Goal: Task Accomplishment & Management: Manage account settings

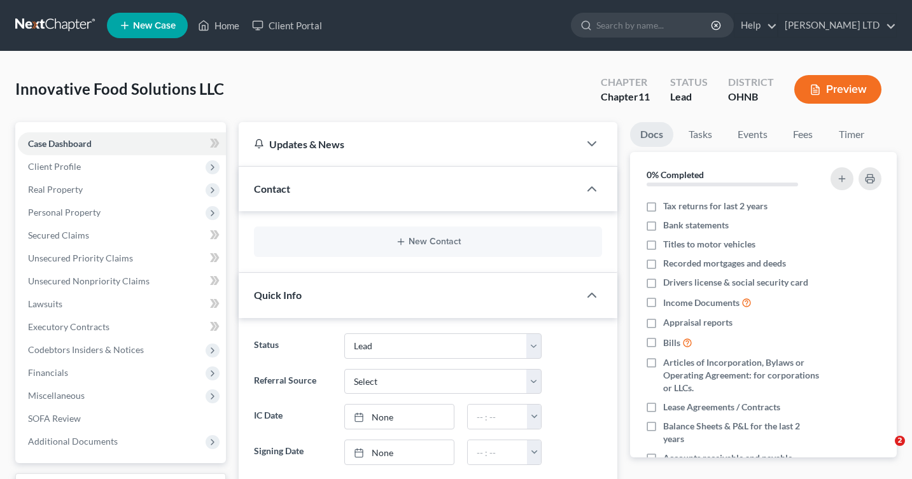
select select "10"
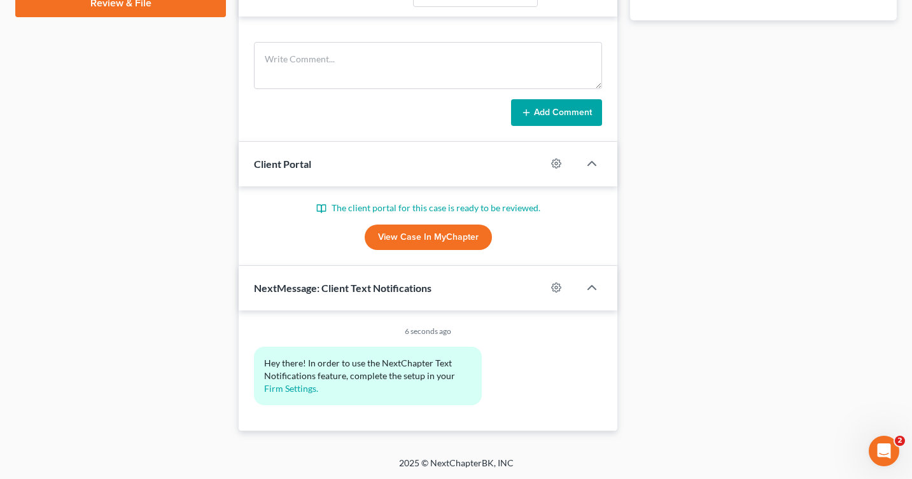
click at [389, 237] on link "View Case in MyChapter" at bounding box center [428, 237] width 127 height 25
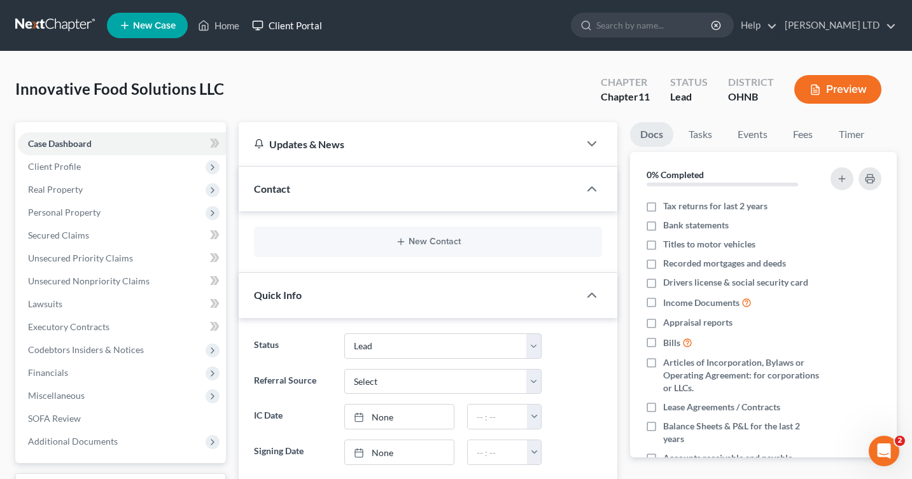
click at [276, 29] on link "Client Portal" at bounding box center [287, 25] width 83 height 23
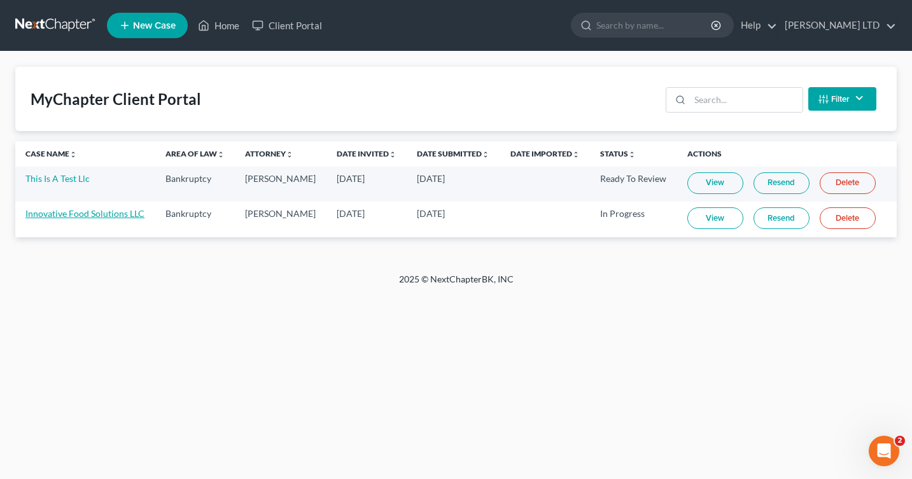
click at [89, 214] on link "Innovative Food Solutions LLC" at bounding box center [84, 213] width 119 height 11
select select "10"
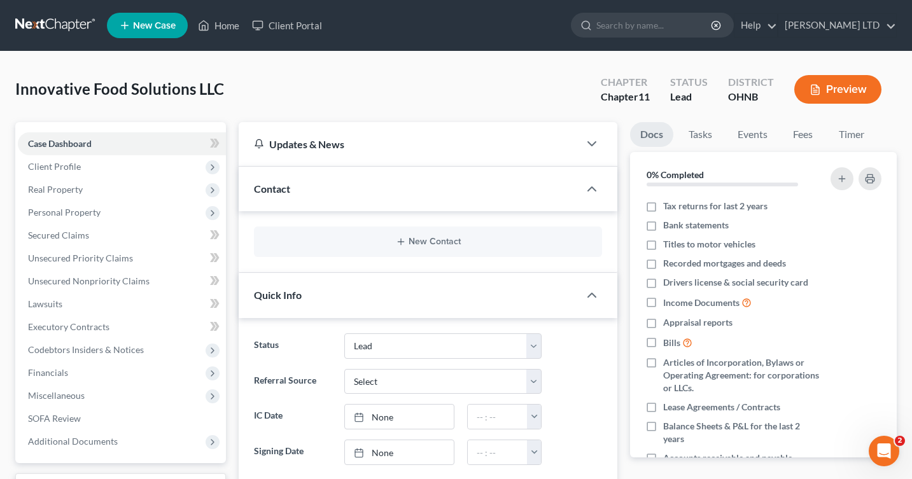
click at [825, 86] on button "Preview" at bounding box center [837, 89] width 87 height 29
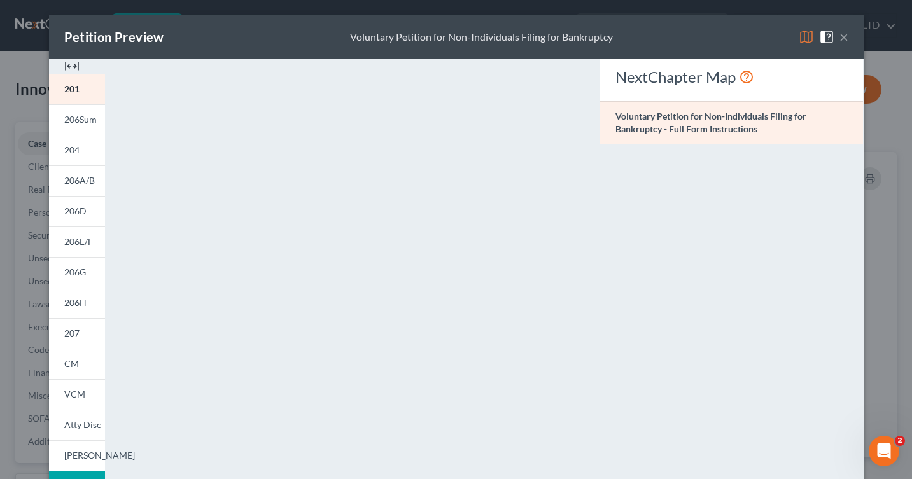
click at [840, 41] on button "×" at bounding box center [843, 36] width 9 height 15
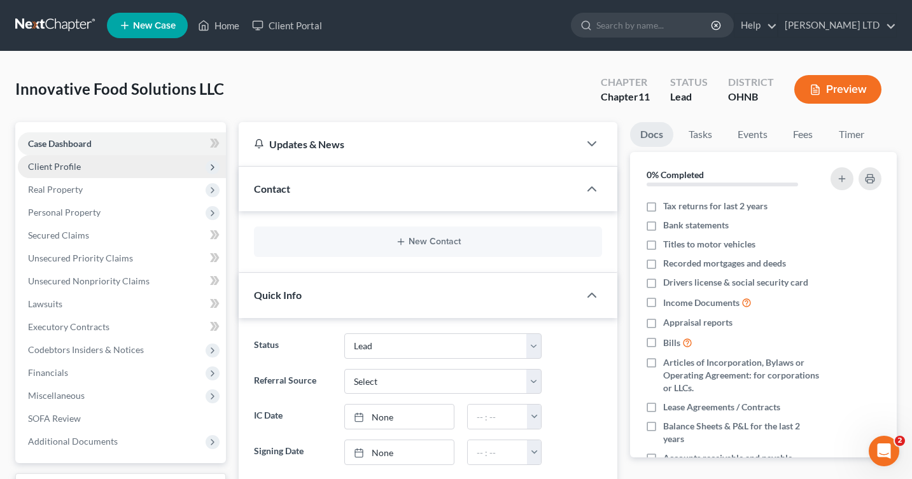
click at [133, 167] on span "Client Profile" at bounding box center [122, 166] width 208 height 23
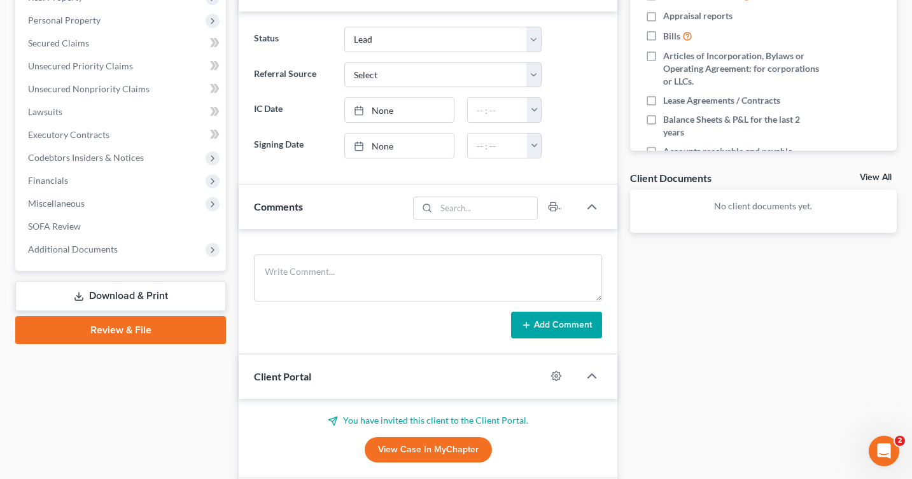
scroll to position [316, 0]
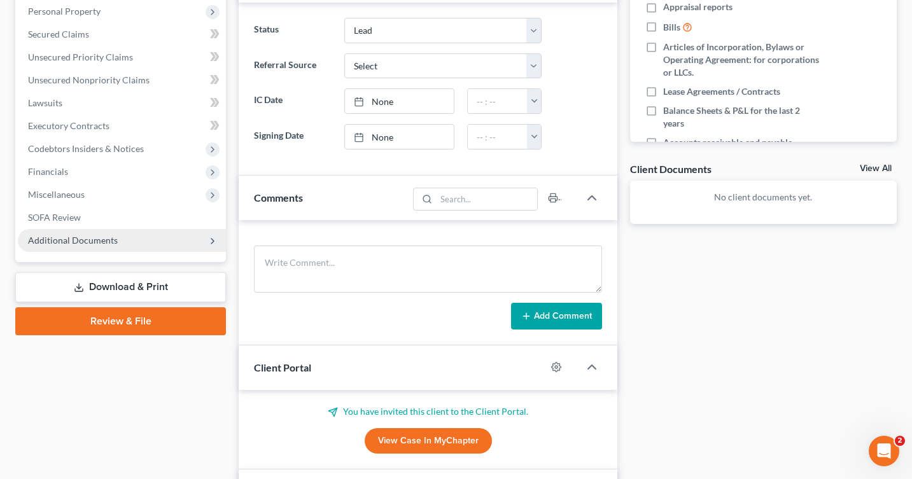
click at [45, 232] on span "Additional Documents" at bounding box center [122, 240] width 208 height 23
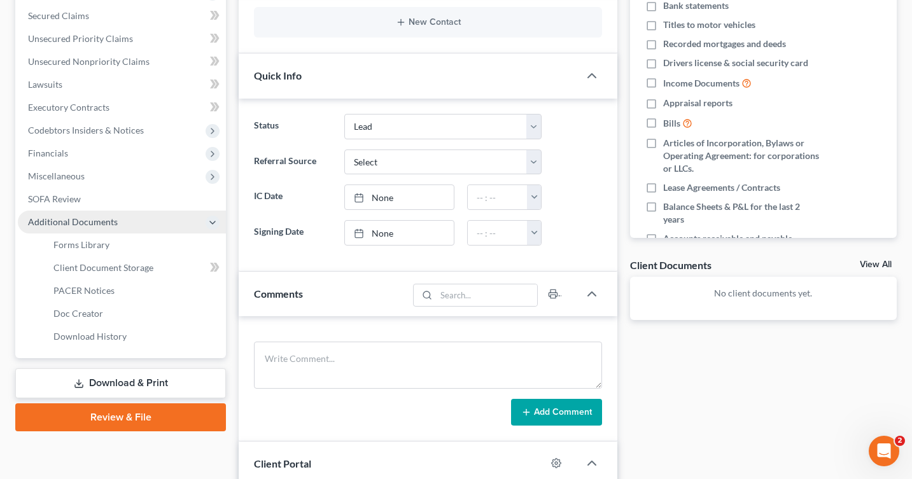
scroll to position [201, 0]
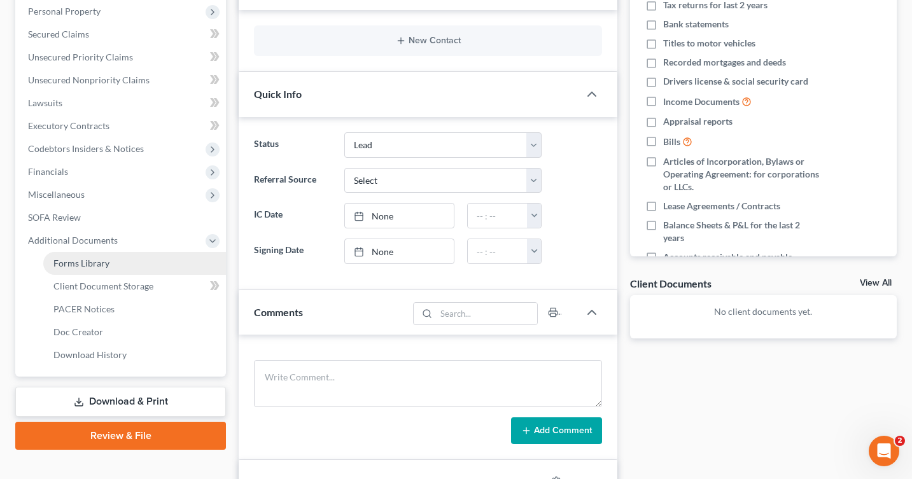
click at [61, 261] on span "Forms Library" at bounding box center [81, 263] width 56 height 11
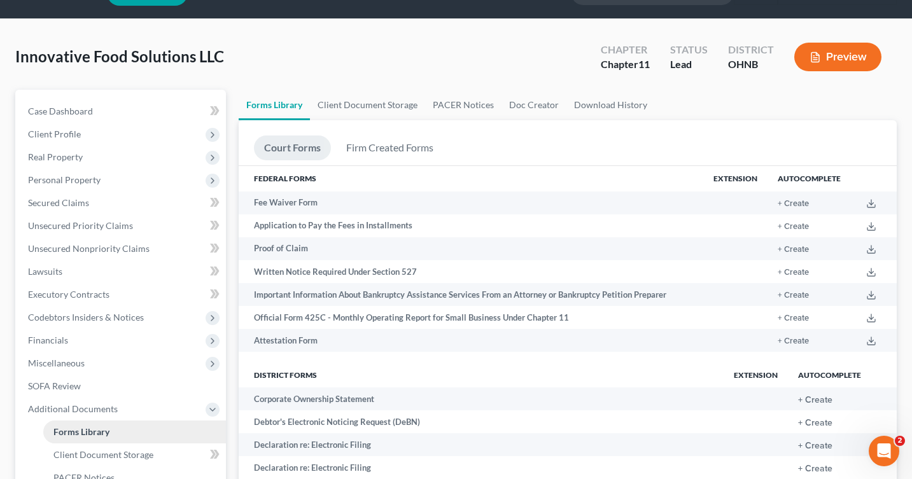
scroll to position [40, 0]
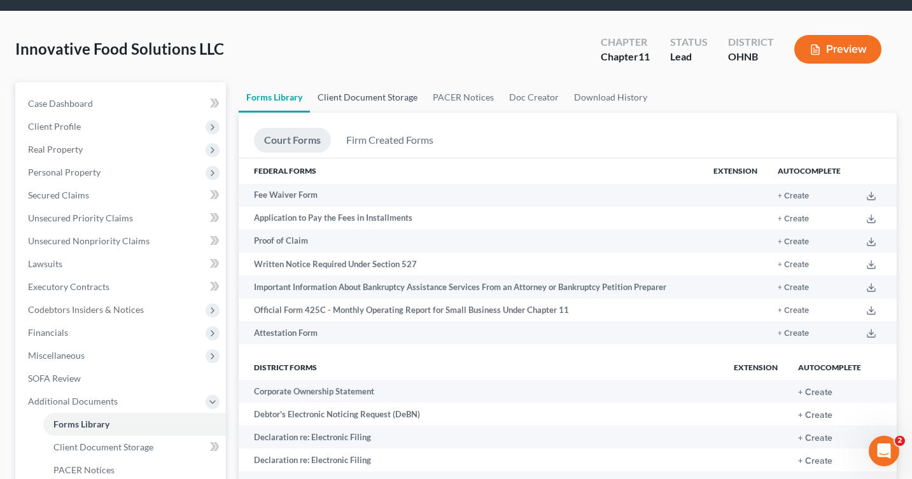
click at [338, 93] on link "Client Document Storage" at bounding box center [367, 97] width 115 height 31
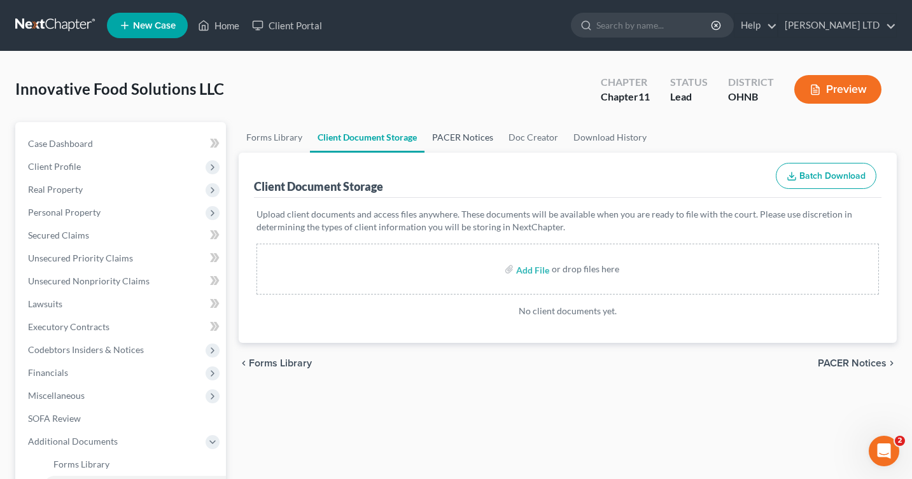
click at [441, 131] on link "PACER Notices" at bounding box center [462, 137] width 76 height 31
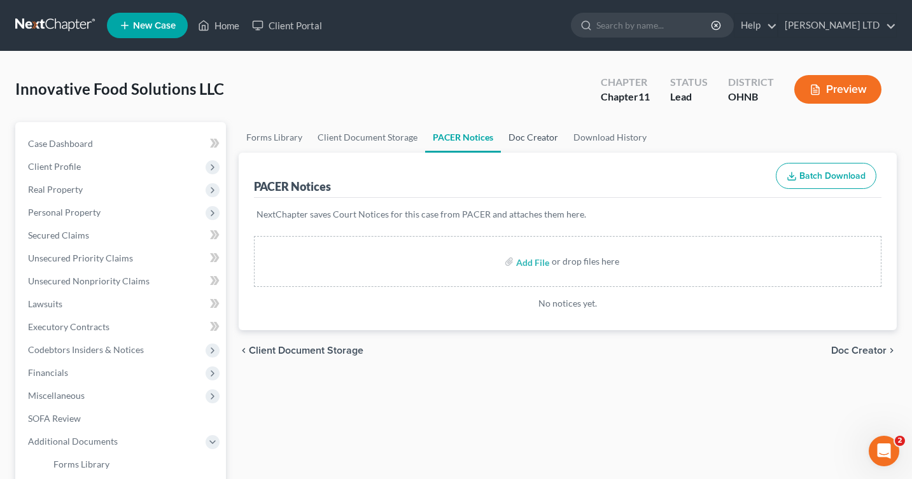
click at [517, 141] on link "Doc Creator" at bounding box center [533, 137] width 65 height 31
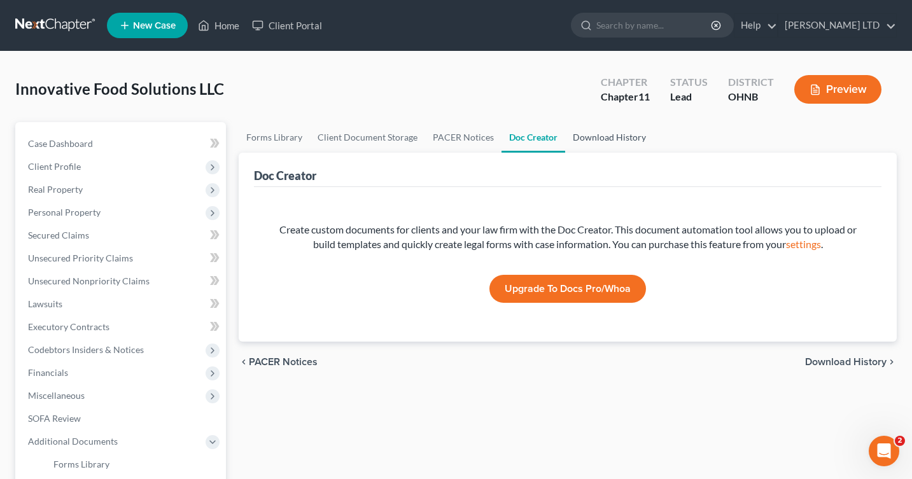
click at [592, 139] on link "Download History" at bounding box center [609, 137] width 88 height 31
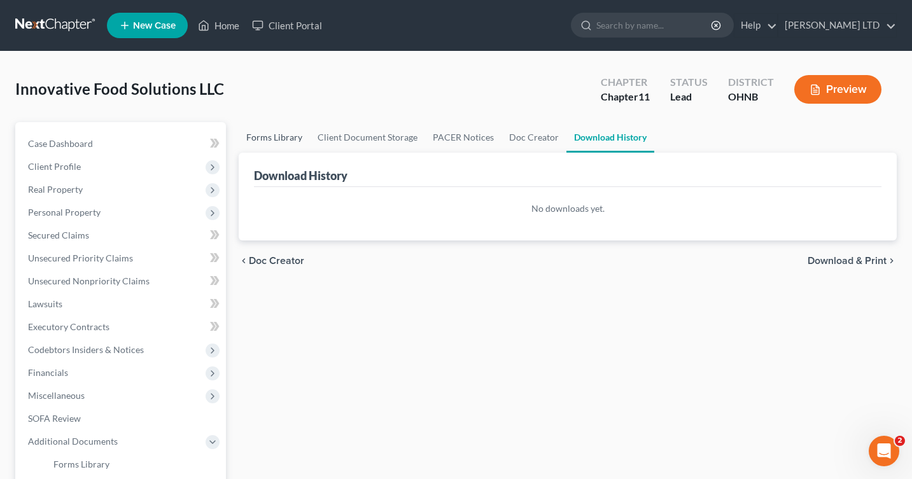
click at [263, 136] on link "Forms Library" at bounding box center [274, 137] width 71 height 31
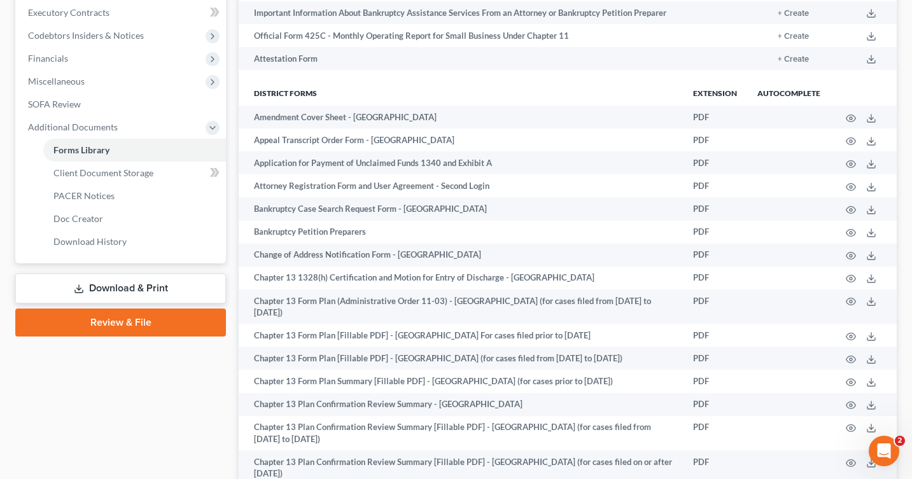
scroll to position [320, 0]
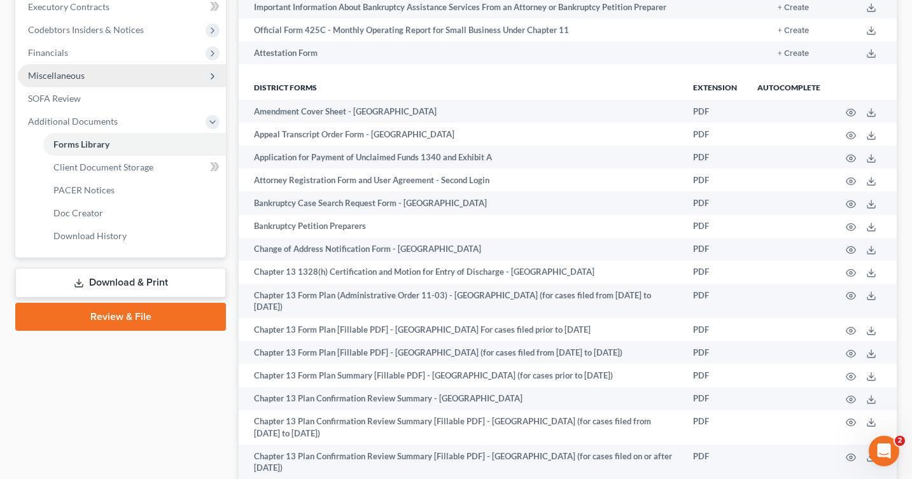
click at [56, 82] on span "Miscellaneous" at bounding box center [122, 75] width 208 height 23
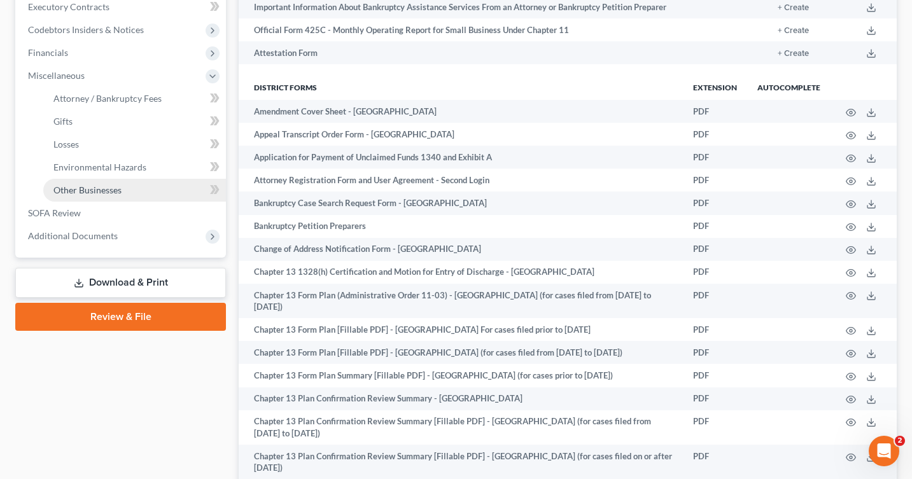
click at [68, 195] on link "Other Businesses" at bounding box center [134, 190] width 183 height 23
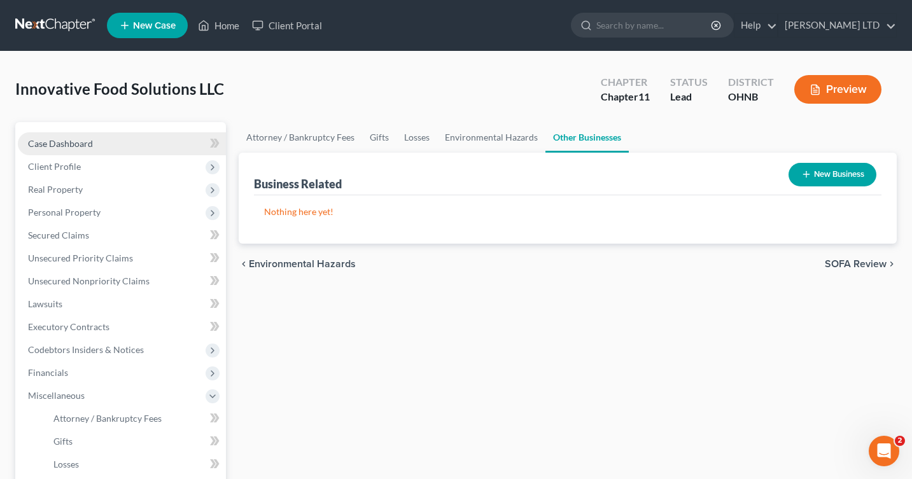
click at [59, 146] on span "Case Dashboard" at bounding box center [60, 143] width 65 height 11
select select "10"
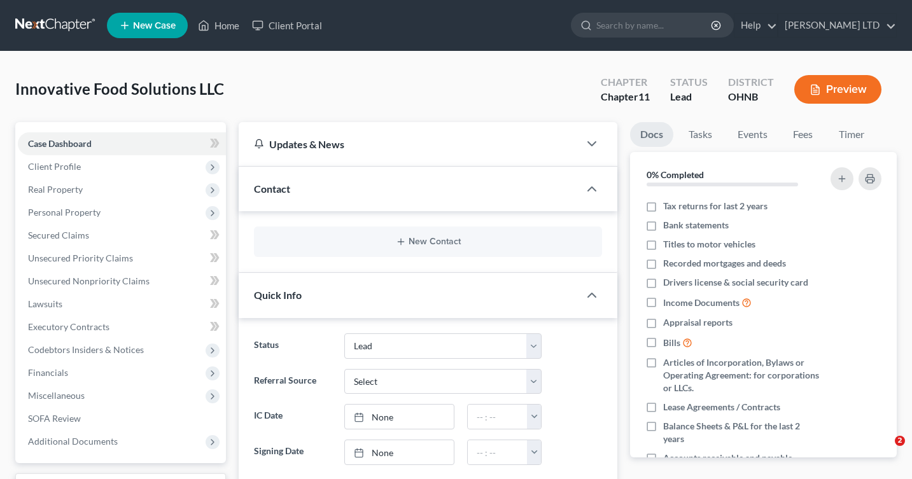
select select "10"
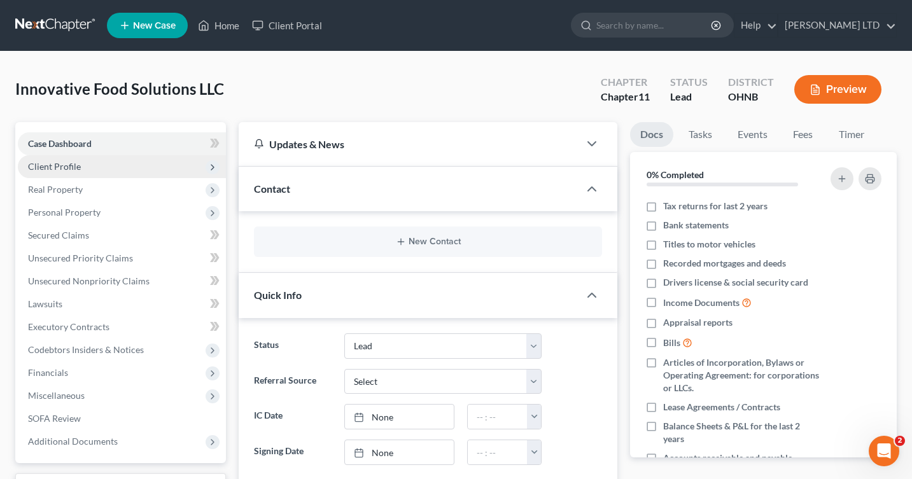
click at [142, 169] on span "Client Profile" at bounding box center [122, 166] width 208 height 23
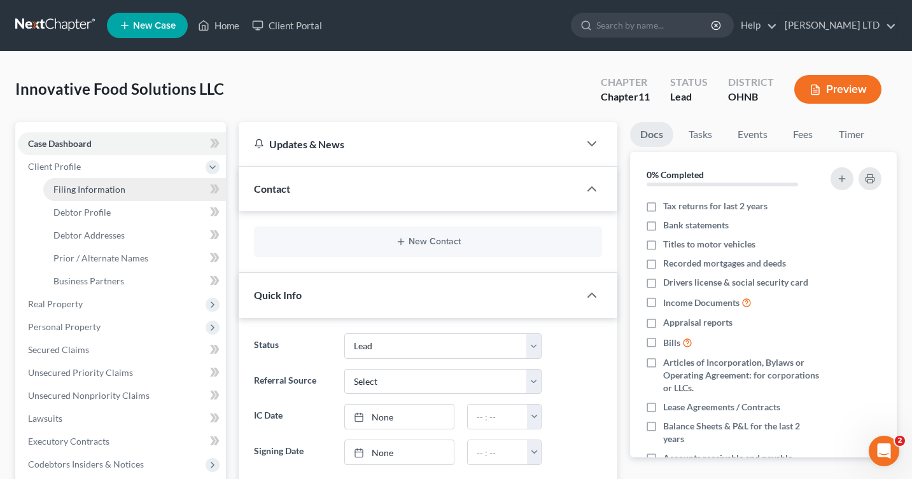
click at [142, 185] on link "Filing Information" at bounding box center [134, 189] width 183 height 23
select select "1"
select select "0"
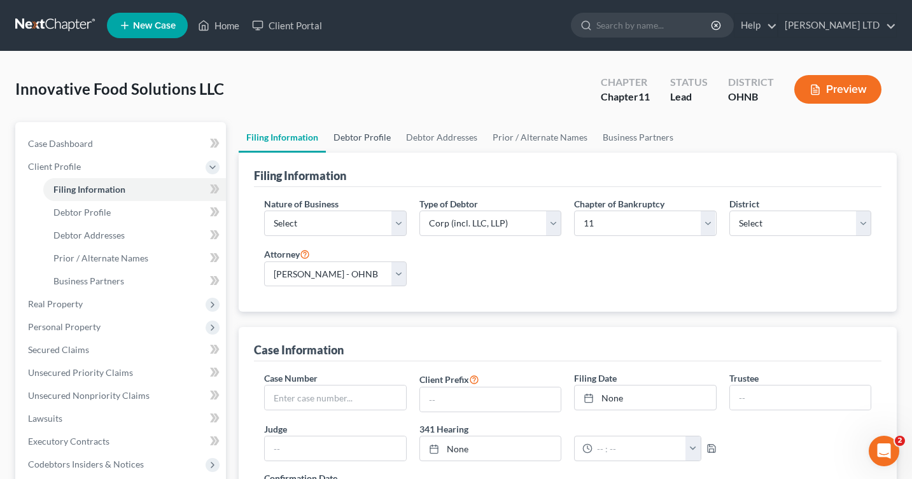
click at [352, 136] on link "Debtor Profile" at bounding box center [362, 137] width 73 height 31
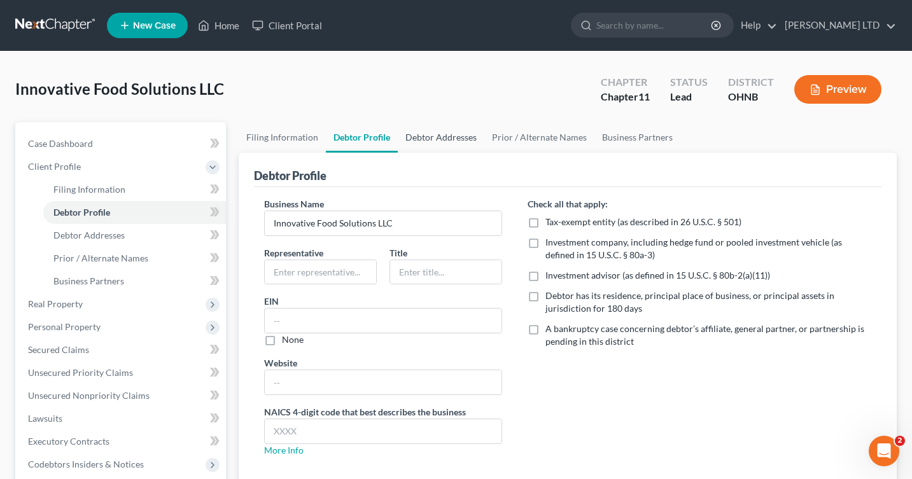
click at [431, 135] on link "Debtor Addresses" at bounding box center [441, 137] width 87 height 31
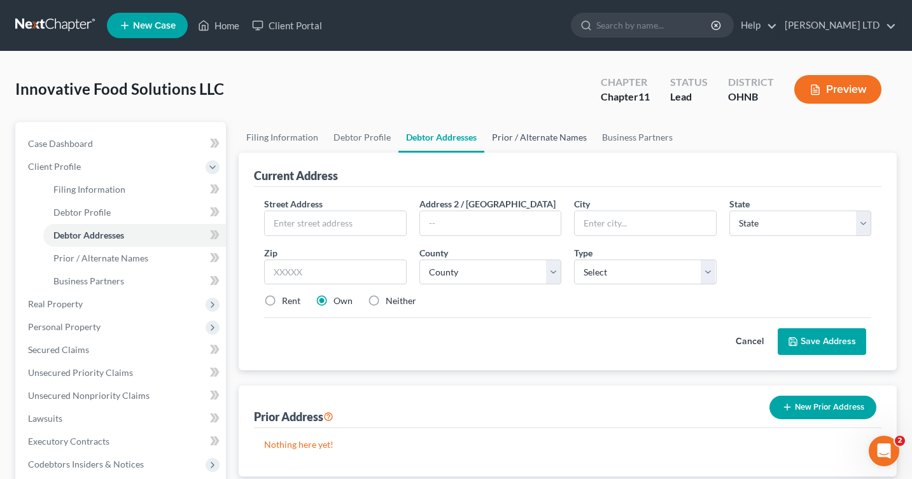
click at [518, 137] on link "Prior / Alternate Names" at bounding box center [539, 137] width 110 height 31
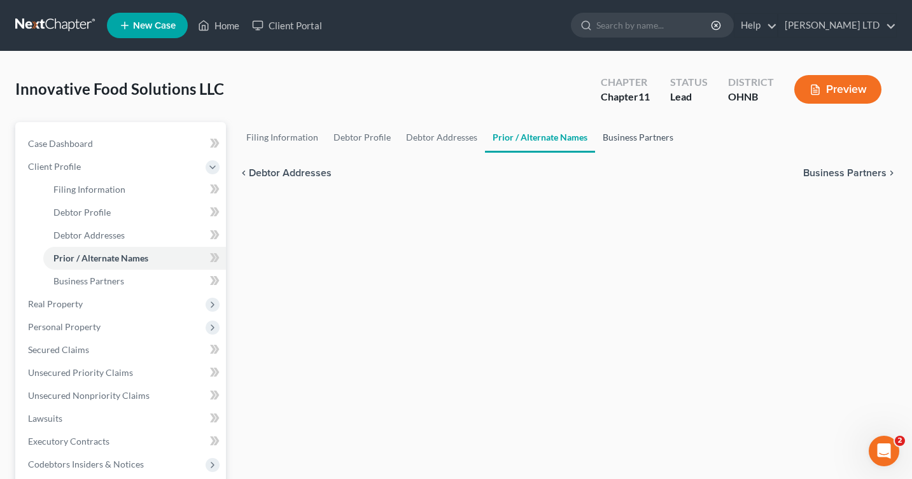
click at [648, 136] on link "Business Partners" at bounding box center [638, 137] width 86 height 31
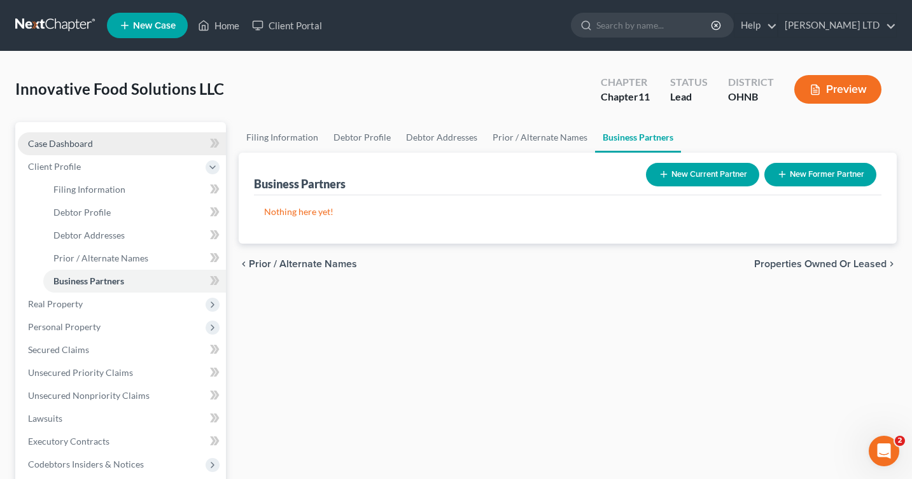
click at [144, 148] on link "Case Dashboard" at bounding box center [122, 143] width 208 height 23
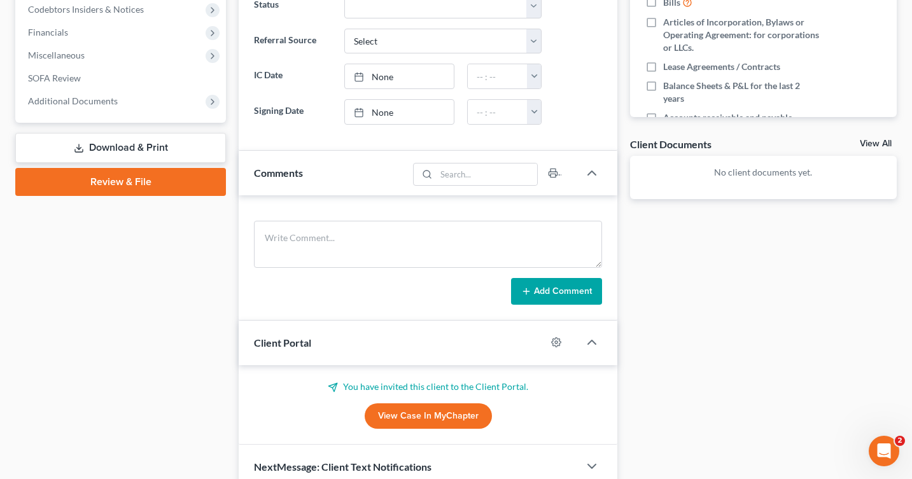
scroll to position [398, 0]
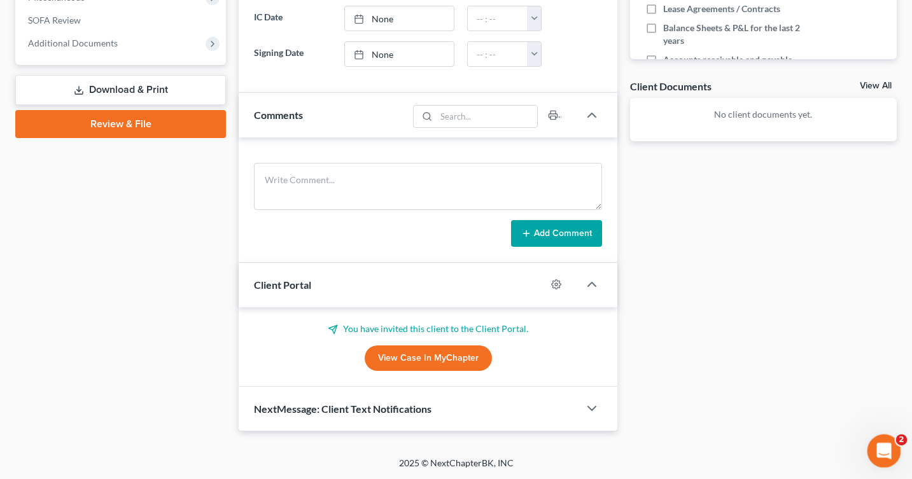
click at [888, 451] on icon "Open Intercom Messenger" at bounding box center [882, 449] width 21 height 21
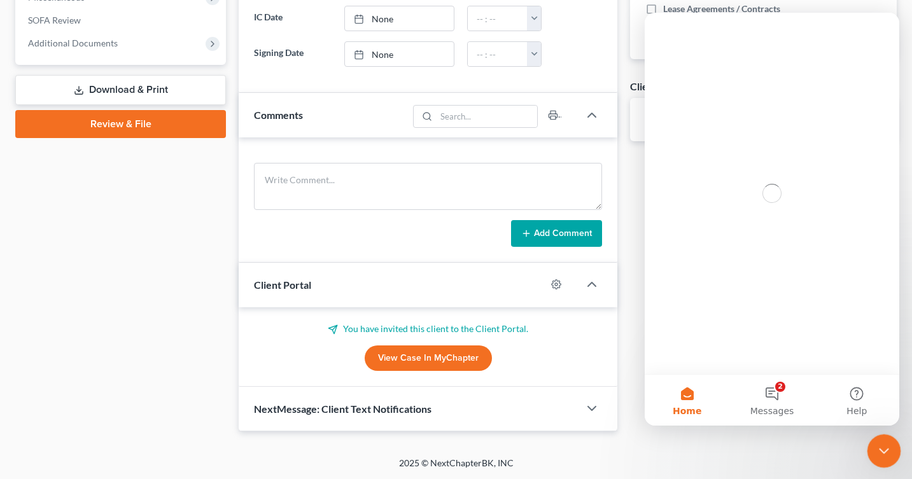
scroll to position [0, 0]
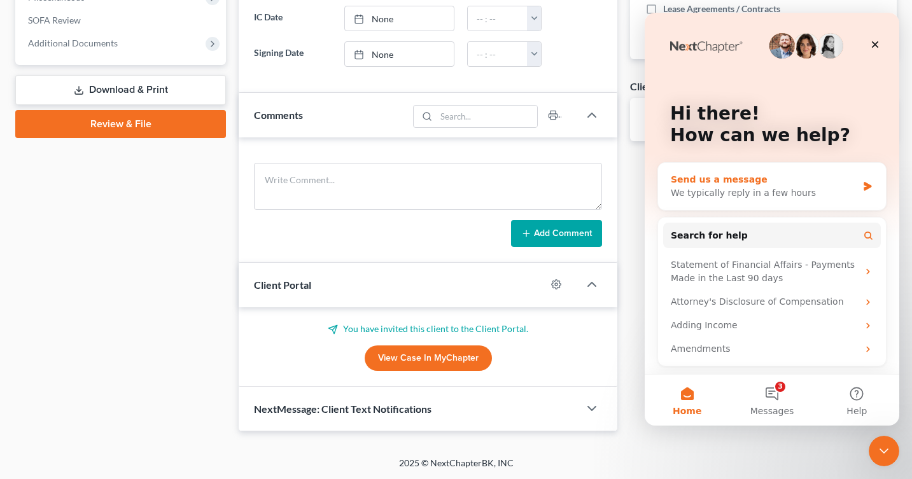
click at [716, 193] on div "We typically reply in a few hours" at bounding box center [763, 192] width 186 height 13
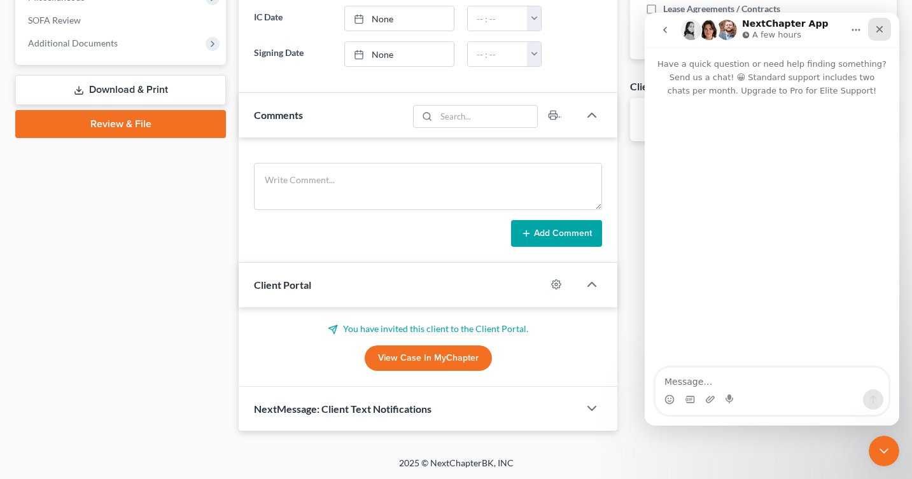
click at [880, 29] on icon "Close" at bounding box center [879, 29] width 7 height 7
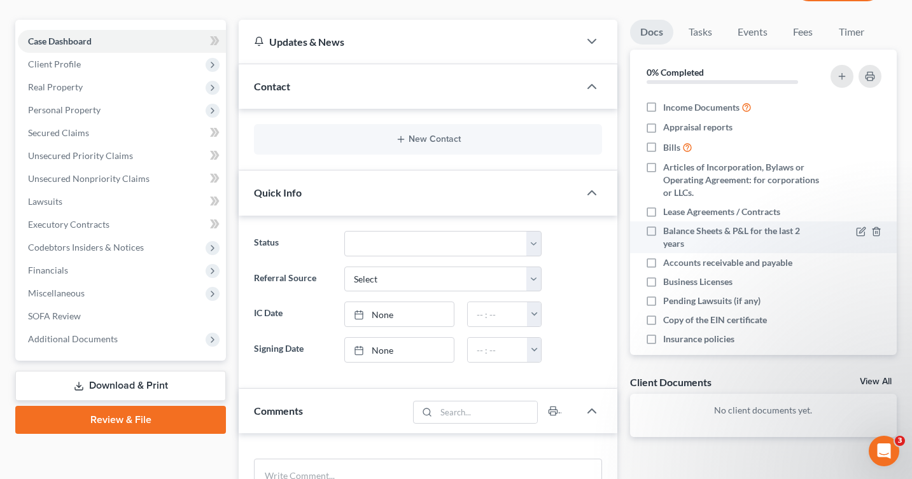
scroll to position [104, 0]
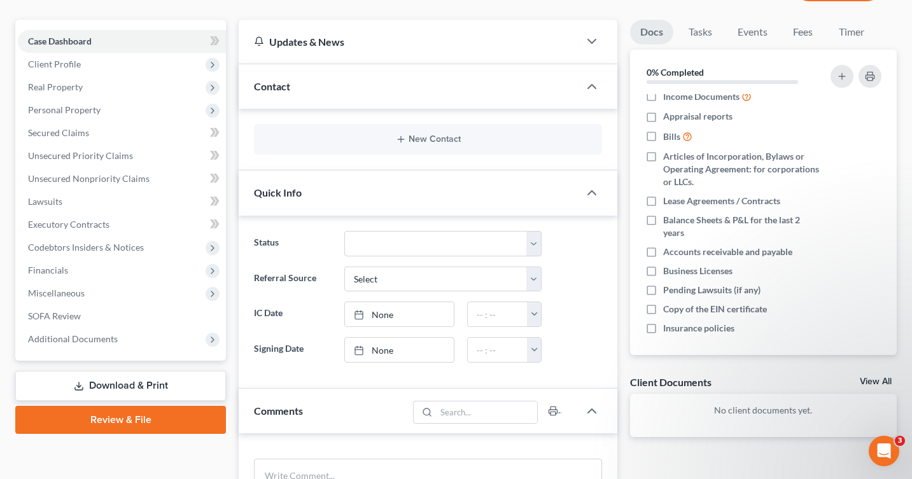
click at [868, 380] on link "View All" at bounding box center [875, 381] width 32 height 9
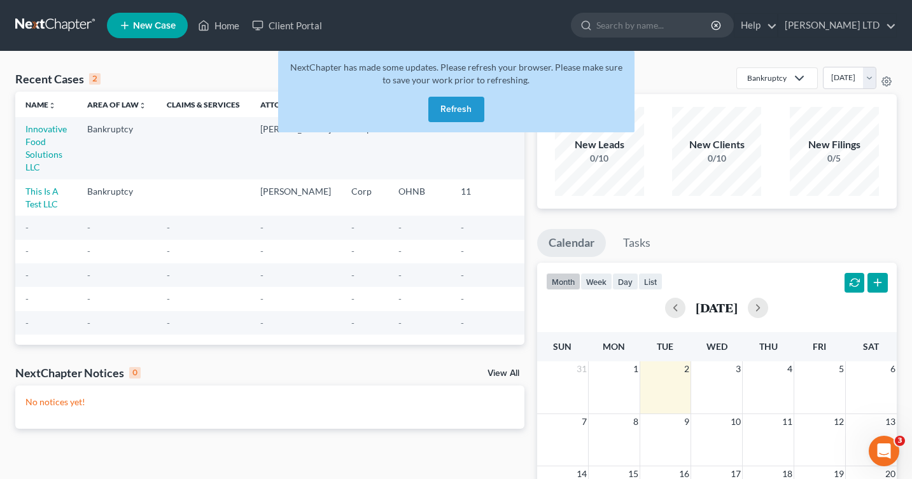
click at [456, 114] on button "Refresh" at bounding box center [456, 109] width 56 height 25
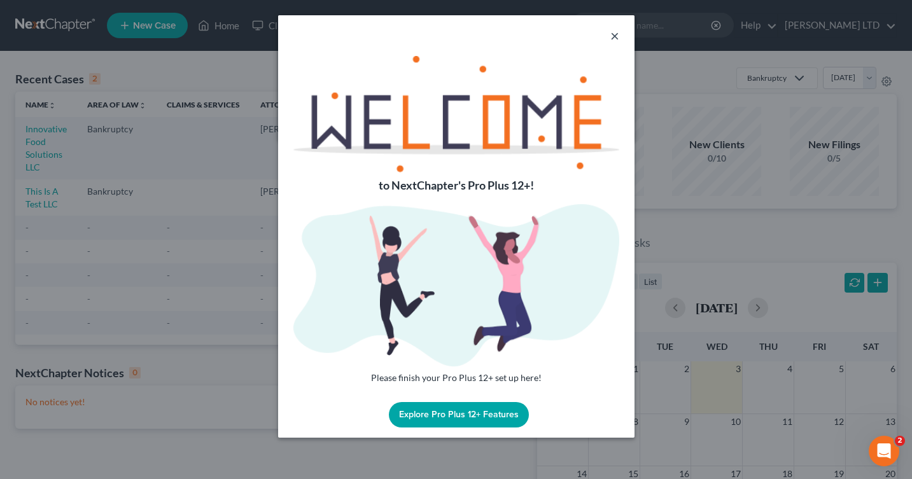
click at [614, 36] on button "×" at bounding box center [614, 35] width 9 height 15
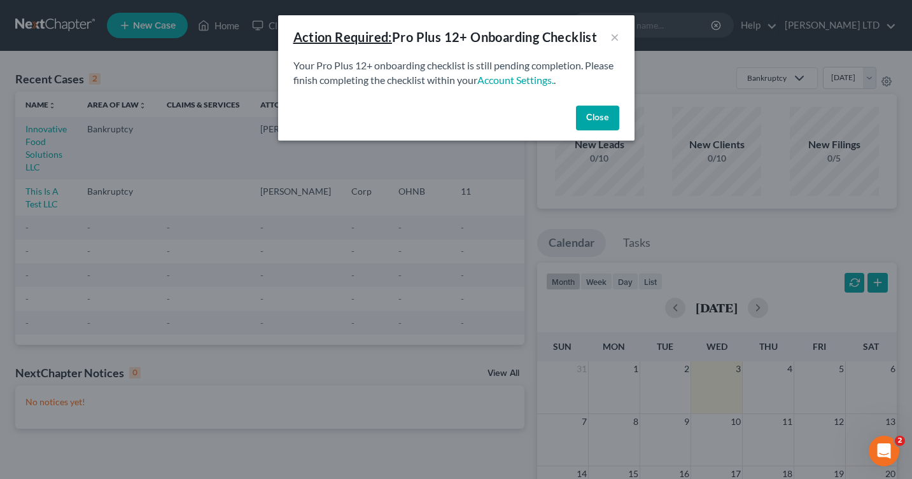
click at [599, 124] on button "Close" at bounding box center [597, 118] width 43 height 25
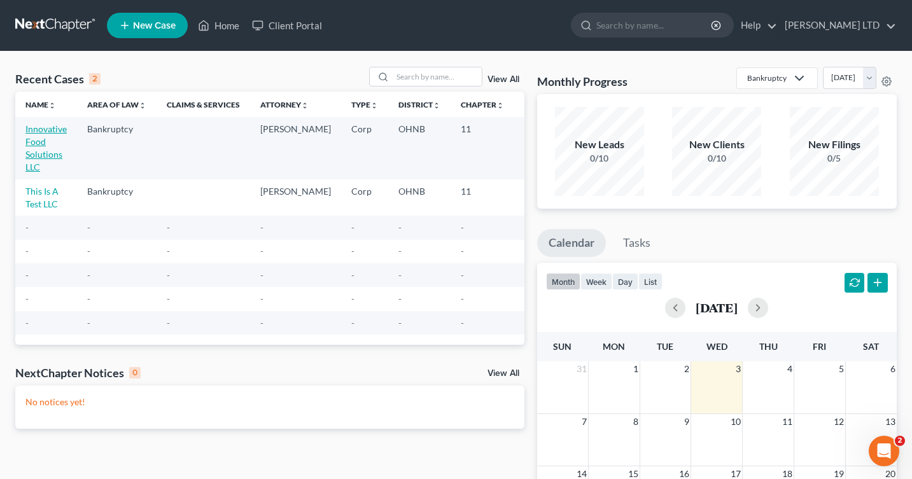
click at [29, 137] on link "Innovative Food Solutions LLC" at bounding box center [45, 147] width 41 height 49
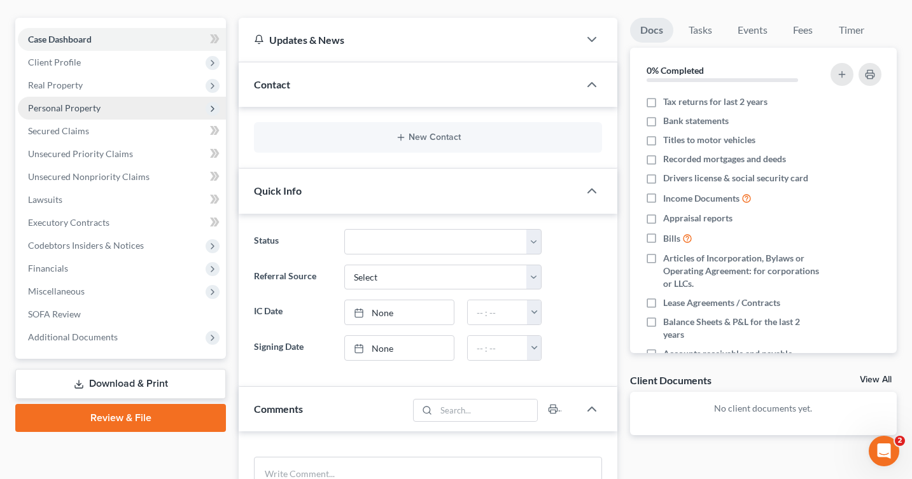
scroll to position [107, 0]
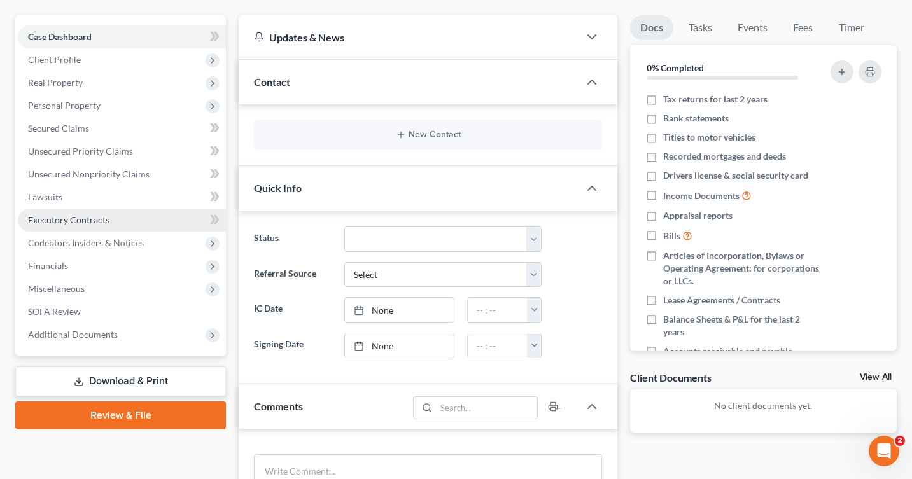
click at [54, 218] on span "Executory Contracts" at bounding box center [68, 219] width 81 height 11
